Goal: Information Seeking & Learning: Learn about a topic

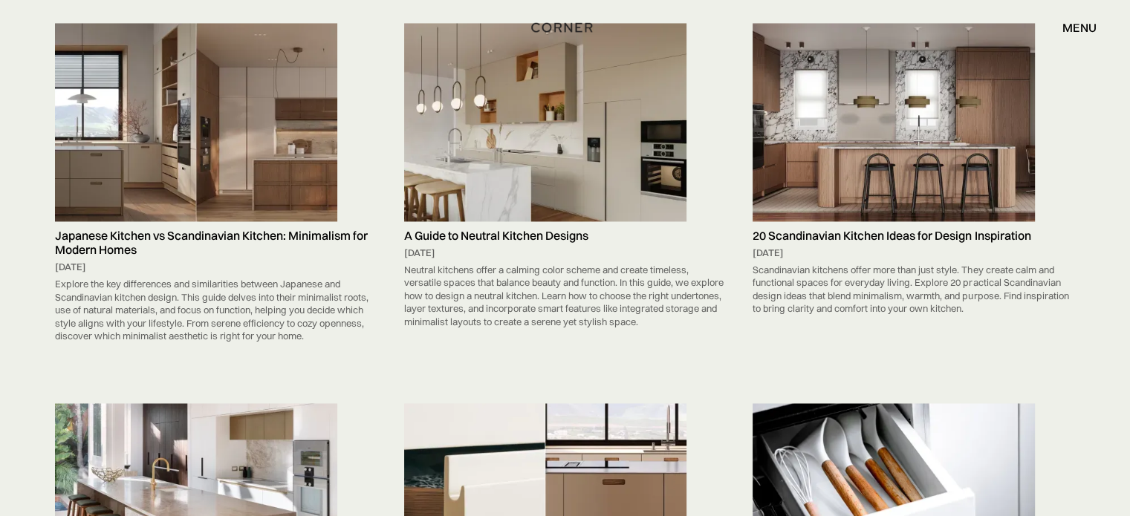
scroll to position [7353, 0]
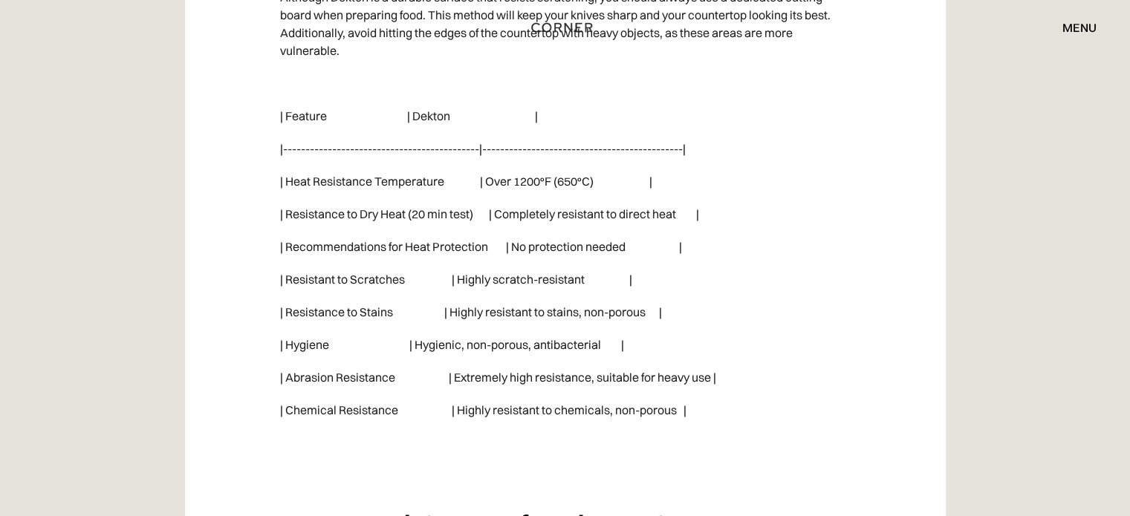
scroll to position [4325, 0]
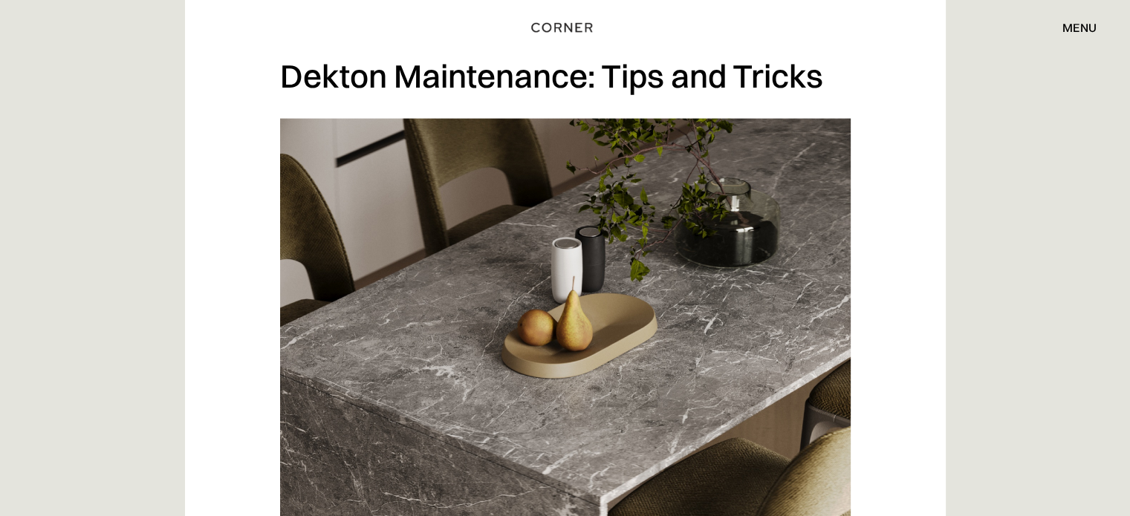
scroll to position [2956, 0]
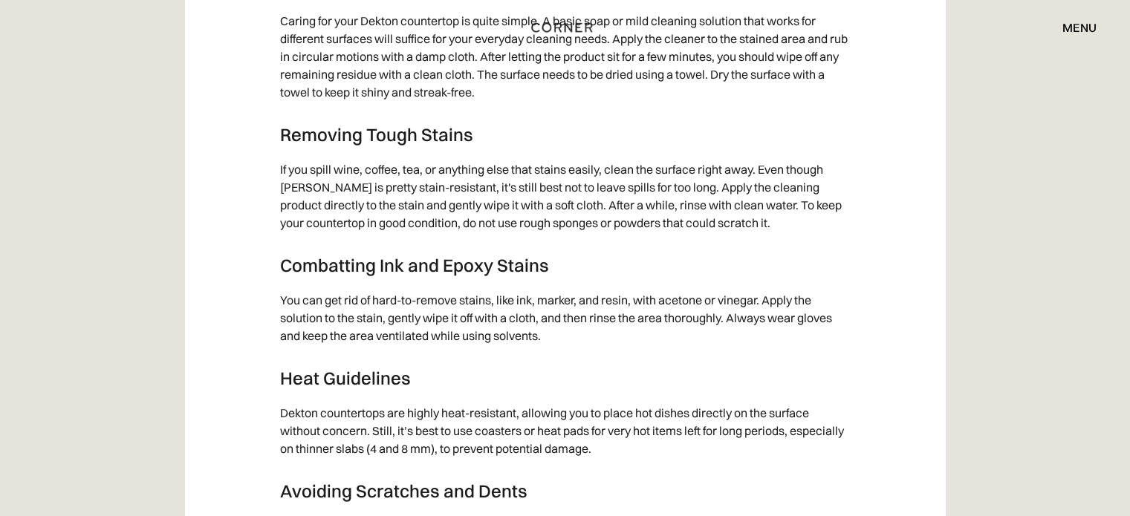
scroll to position [3729, 0]
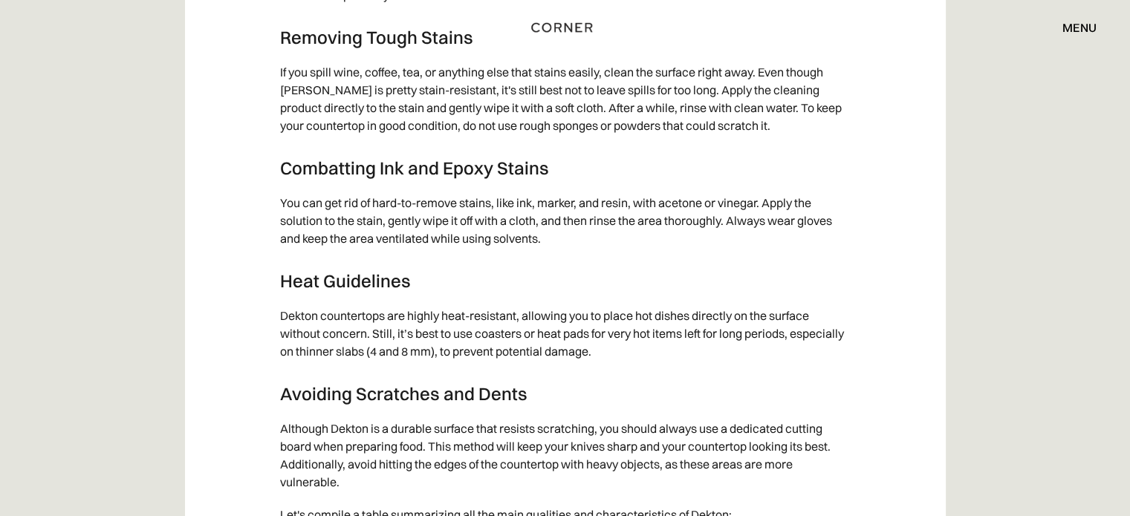
scroll to position [3828, 0]
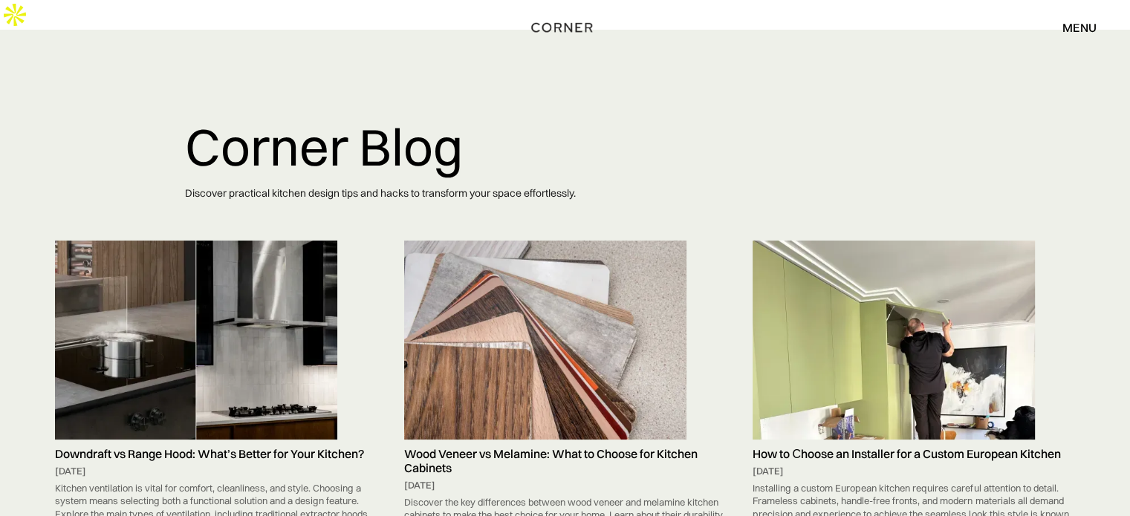
click at [514, 241] on img at bounding box center [545, 340] width 282 height 199
